Goal: Navigation & Orientation: Find specific page/section

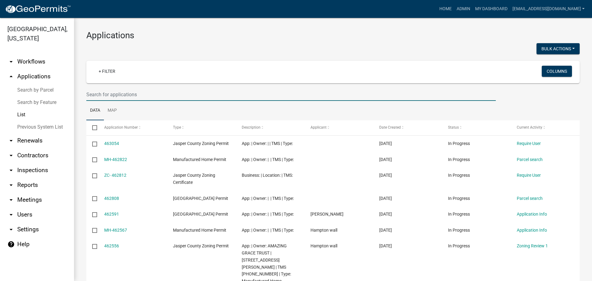
drag, startPoint x: 173, startPoint y: 92, endPoint x: 178, endPoint y: 1, distance: 90.8
drag, startPoint x: 178, startPoint y: 1, endPoint x: 146, endPoint y: 92, distance: 96.5
click at [146, 92] on input "text" at bounding box center [290, 94] width 409 height 13
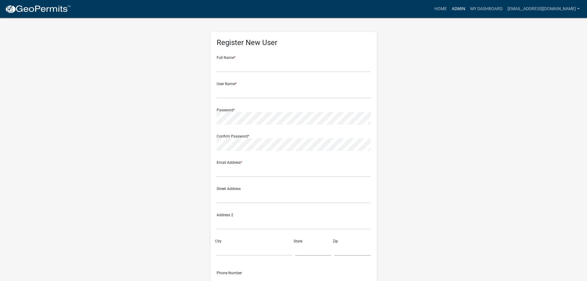
click at [463, 8] on link "Admin" at bounding box center [459, 9] width 19 height 12
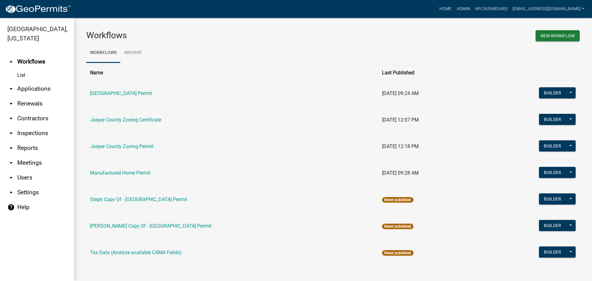
click at [39, 90] on link "arrow_drop_down Applications" at bounding box center [37, 88] width 74 height 15
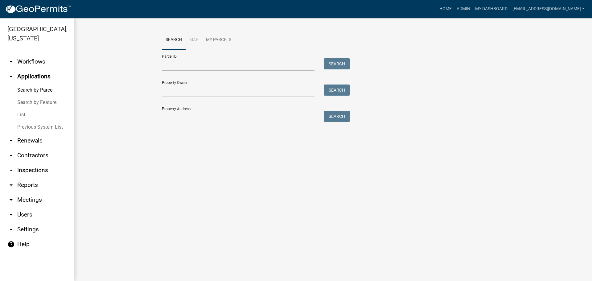
click at [23, 115] on link "List" at bounding box center [37, 115] width 74 height 12
